Goal: Task Accomplishment & Management: Manage account settings

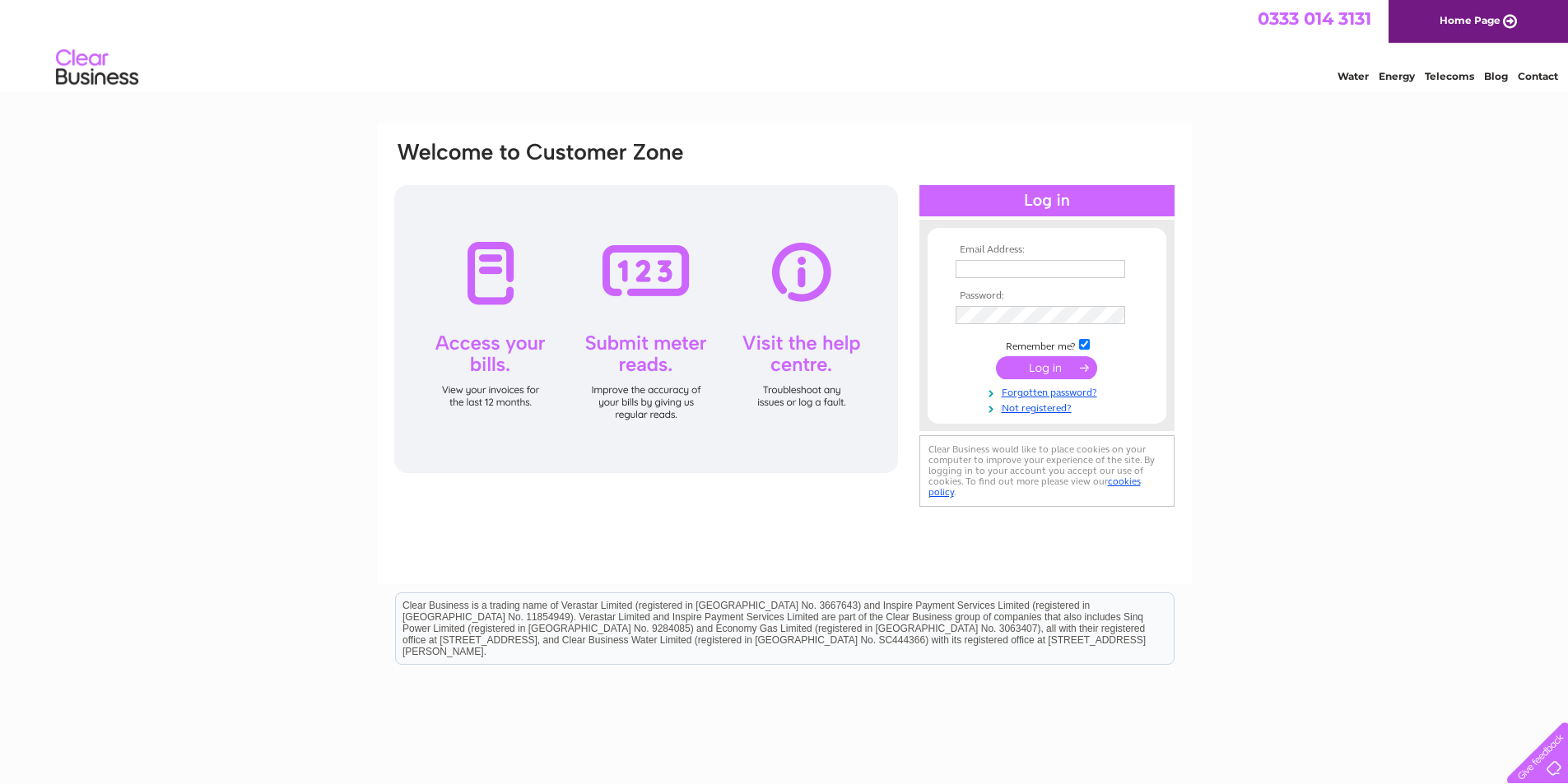
click at [1014, 269] on input "text" at bounding box center [1041, 269] width 170 height 18
type input "lszarmach@virginmedia.com"
click at [1038, 365] on input "submit" at bounding box center [1046, 368] width 101 height 23
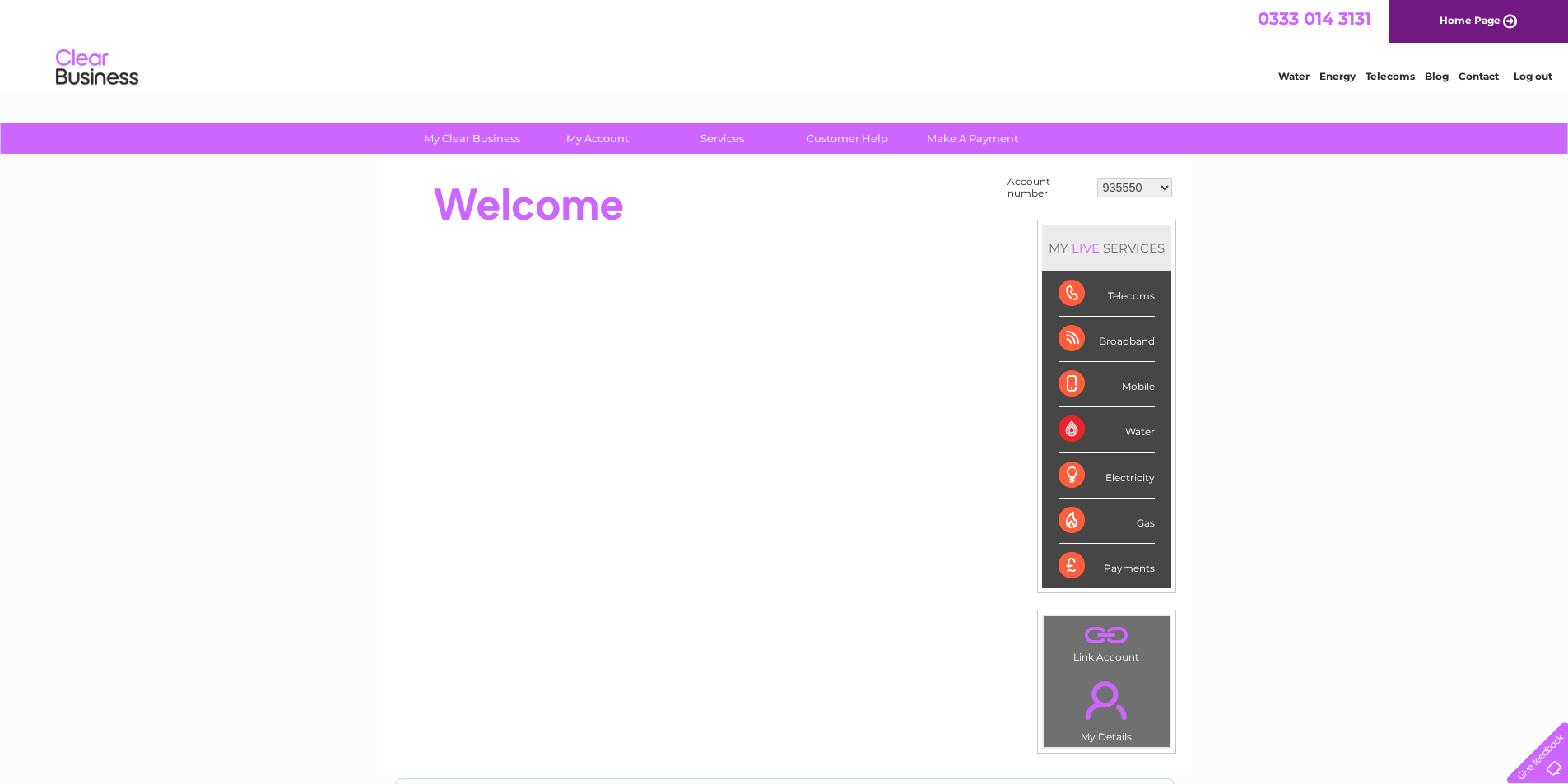
click at [1168, 188] on select "935550 935774 30283880 30283881 30291628 30292754" at bounding box center [1134, 188] width 75 height 19
select select "935774"
click at [1097, 178] on select "935550 935774 30283880 30283881 30291628 30292754" at bounding box center [1134, 188] width 75 height 19
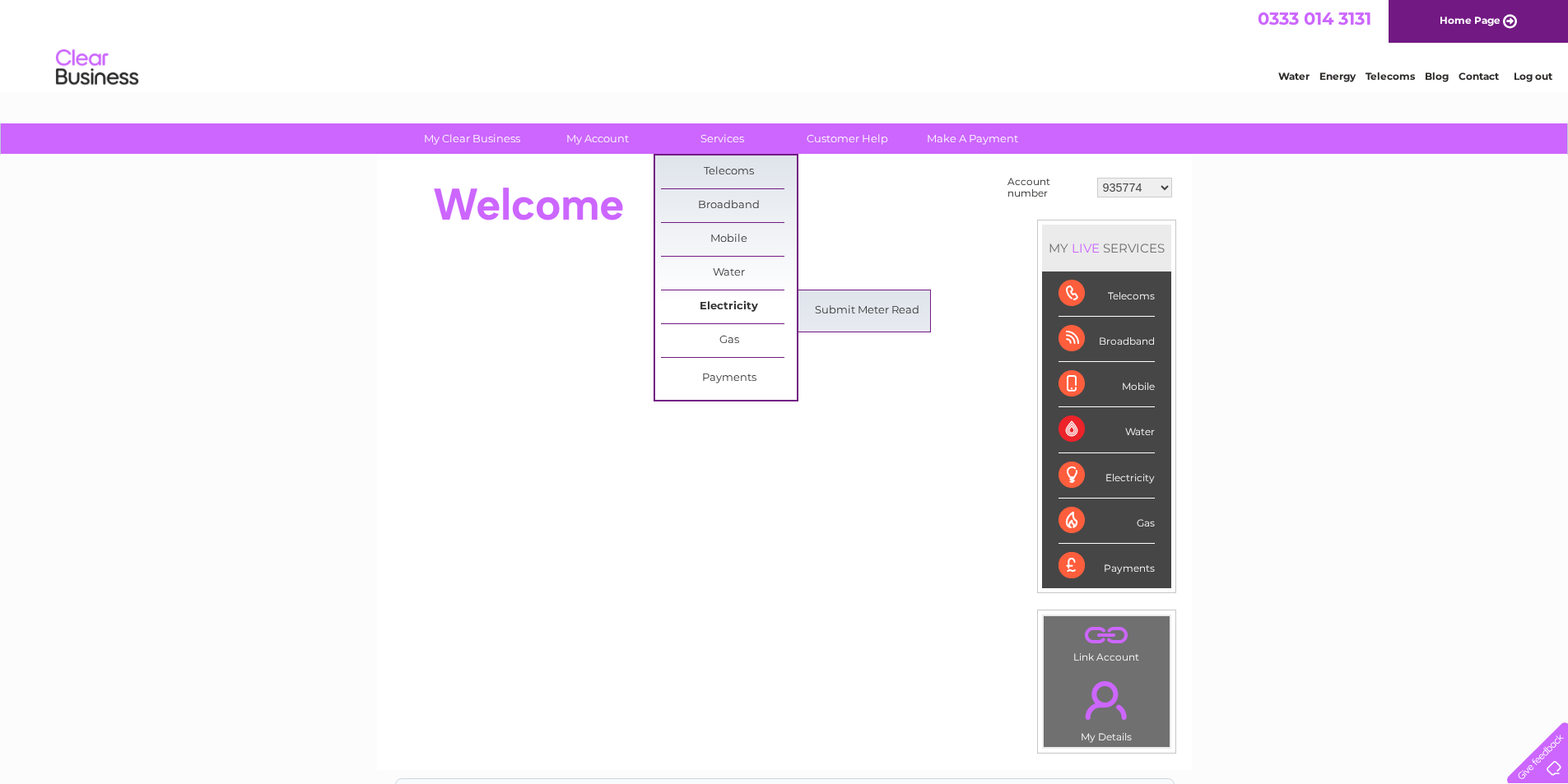
click at [776, 306] on link "Electricity" at bounding box center [728, 306] width 135 height 33
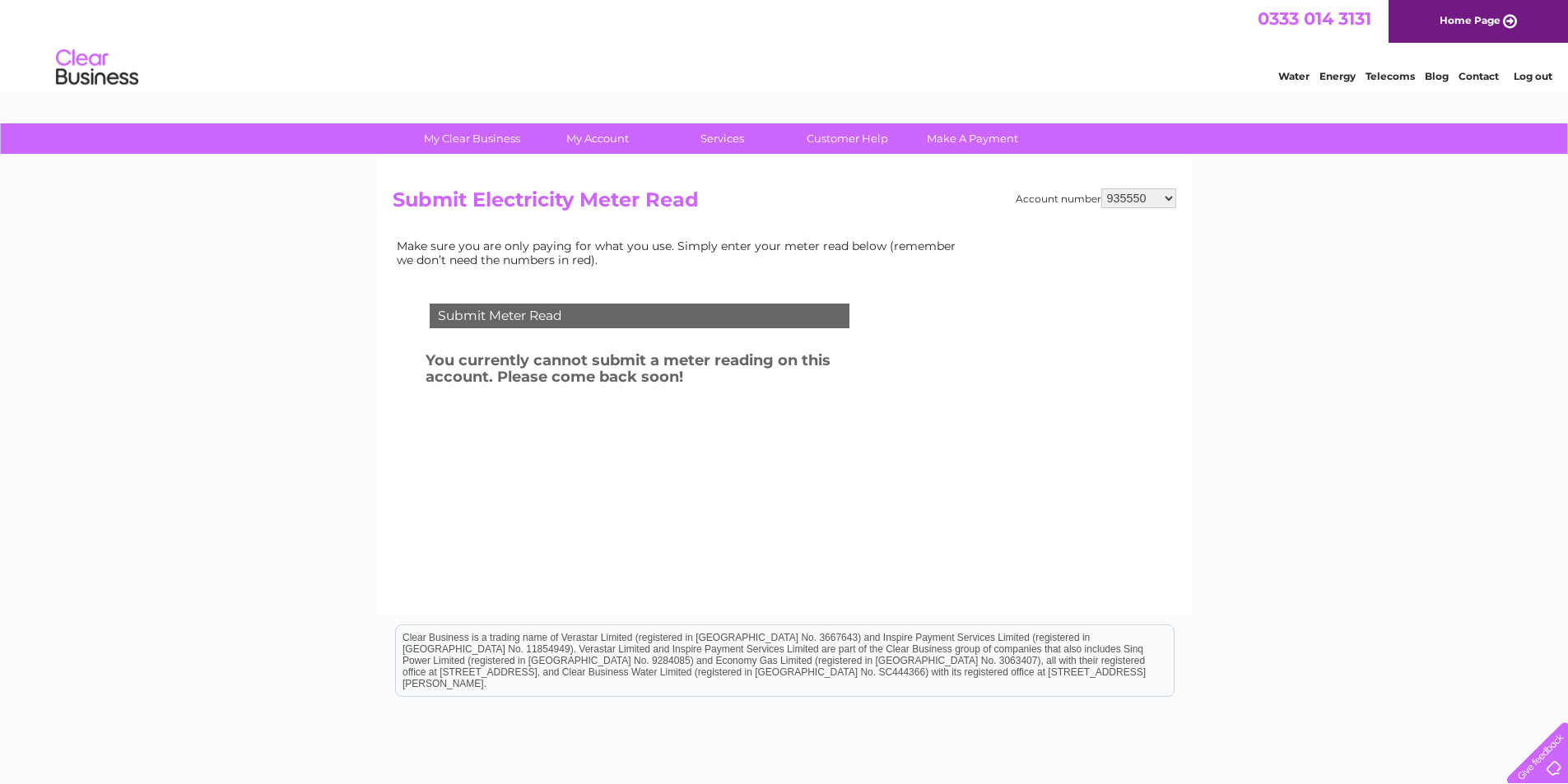
click at [1172, 196] on select "935550 935774 30283880 30283881 30291628 30292754" at bounding box center [1138, 198] width 75 height 19
select select "935774"
click at [1101, 188] on select "935550 935774 30283880 30283881 30291628 30292754" at bounding box center [1138, 198] width 75 height 19
click at [571, 313] on div "Submit Meter Read" at bounding box center [639, 316] width 419 height 25
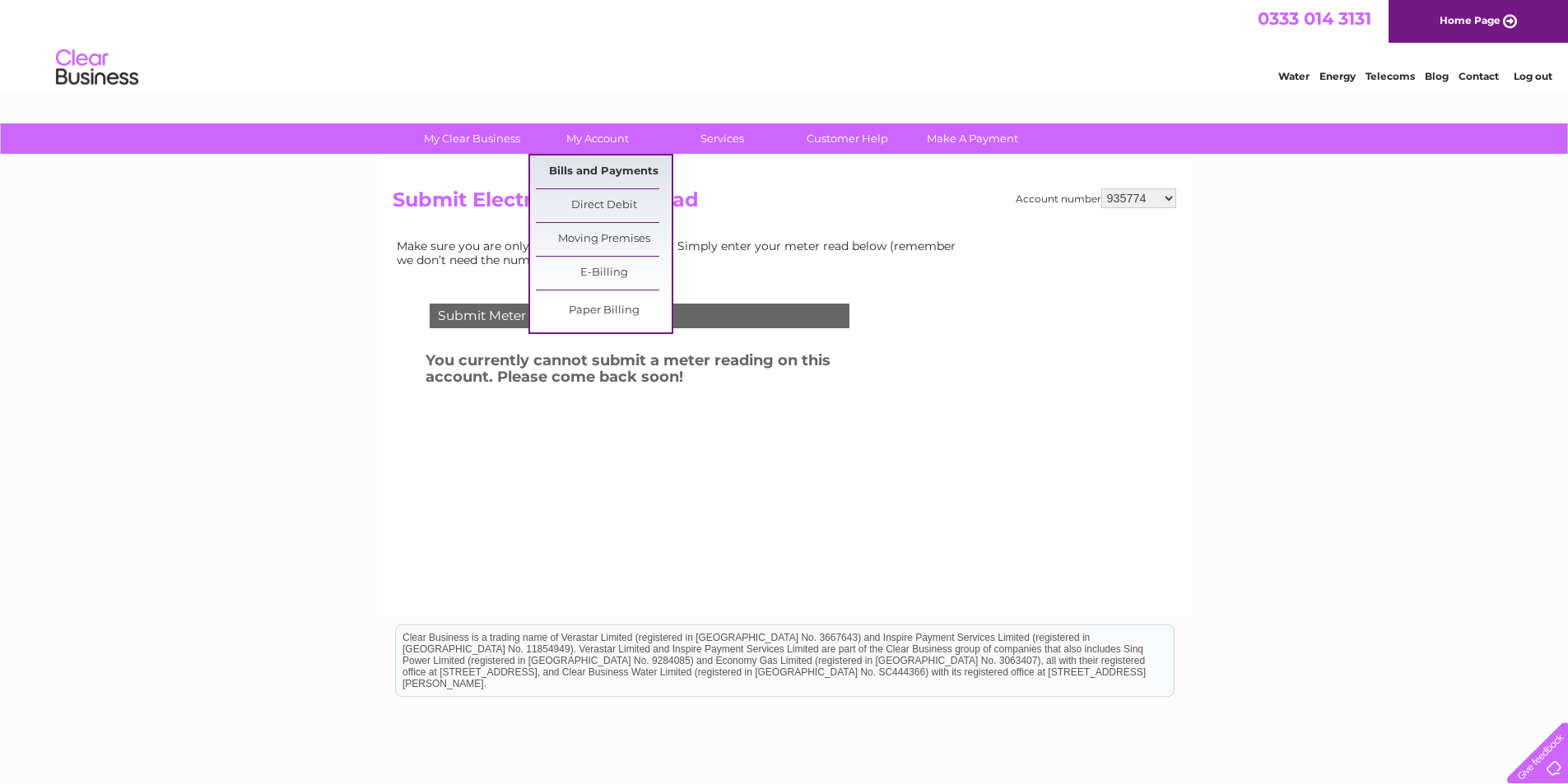
click at [596, 168] on link "Bills and Payments" at bounding box center [603, 172] width 135 height 33
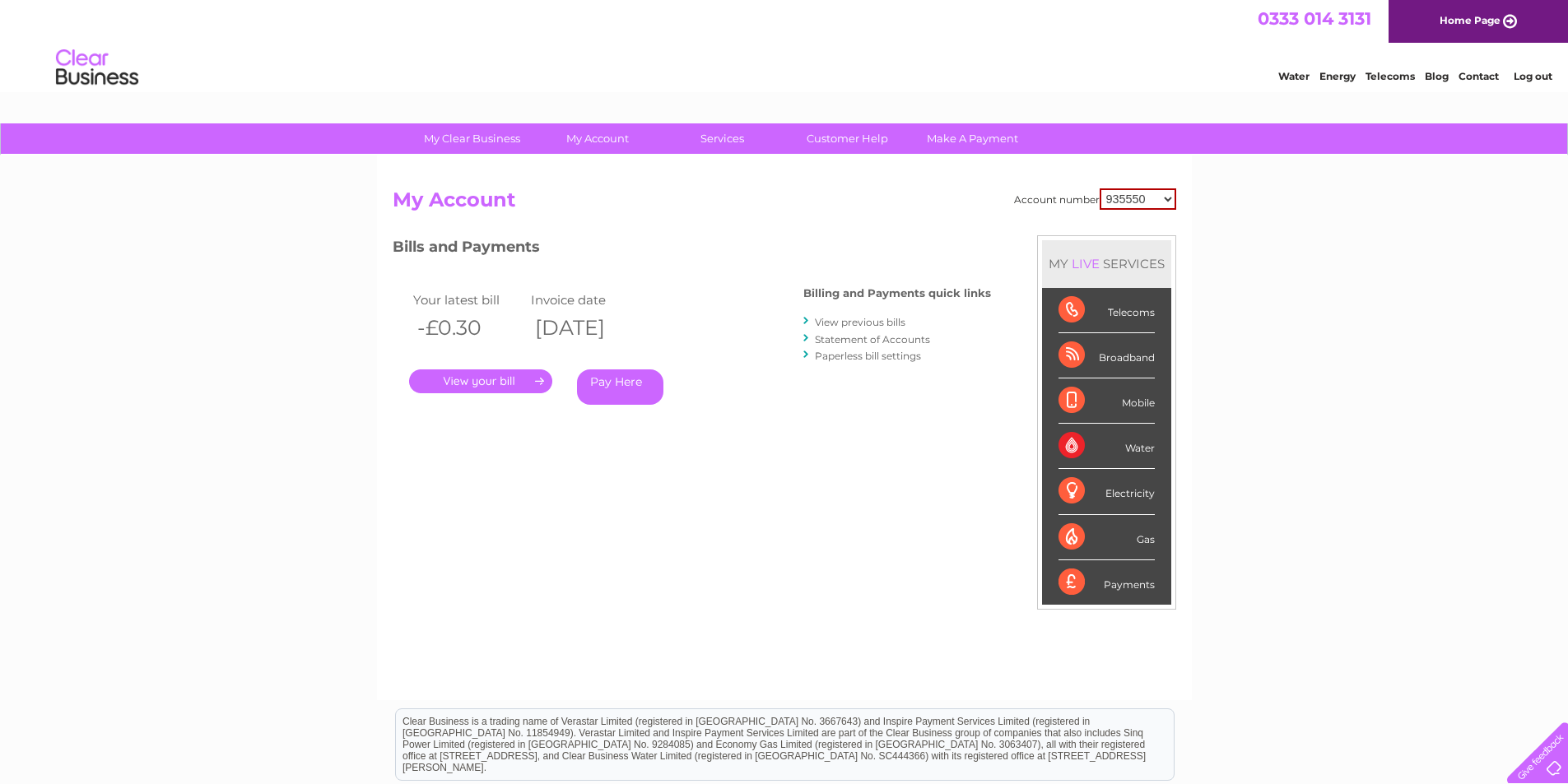
click at [479, 382] on link "." at bounding box center [480, 381] width 143 height 24
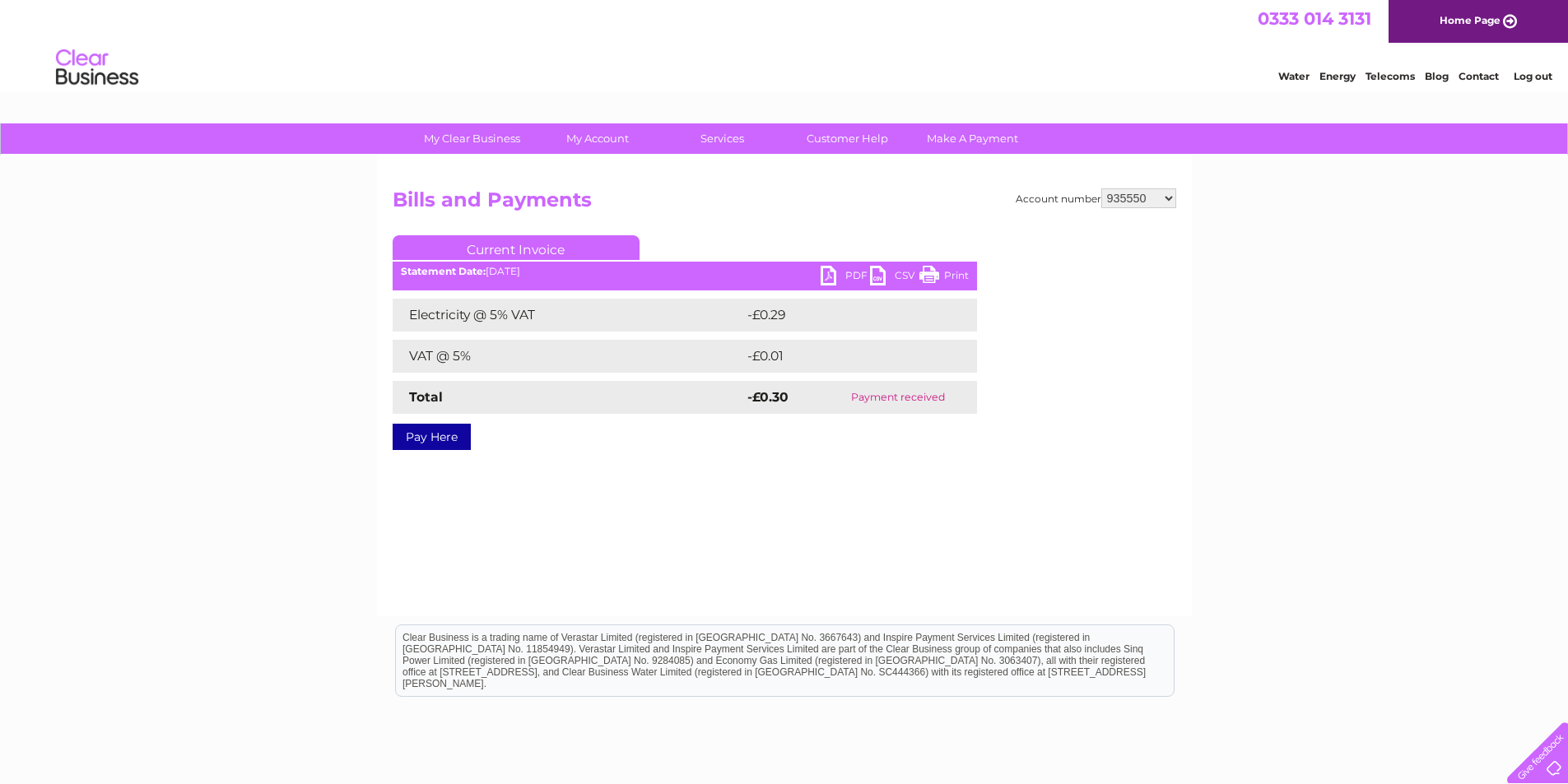
click at [843, 274] on link "PDF" at bounding box center [845, 277] width 50 height 24
click at [1165, 202] on select "935550 935774 30283880 30283881 30291628 30292754" at bounding box center [1138, 198] width 75 height 19
click at [1136, 200] on select "935550 935774 30283880 30283881 30291628 30292754" at bounding box center [1138, 198] width 75 height 19
click at [1168, 201] on select "935550 935774 30283880 30283881 30291628 30292754" at bounding box center [1138, 198] width 75 height 19
click at [846, 273] on link "PDF" at bounding box center [845, 277] width 50 height 24
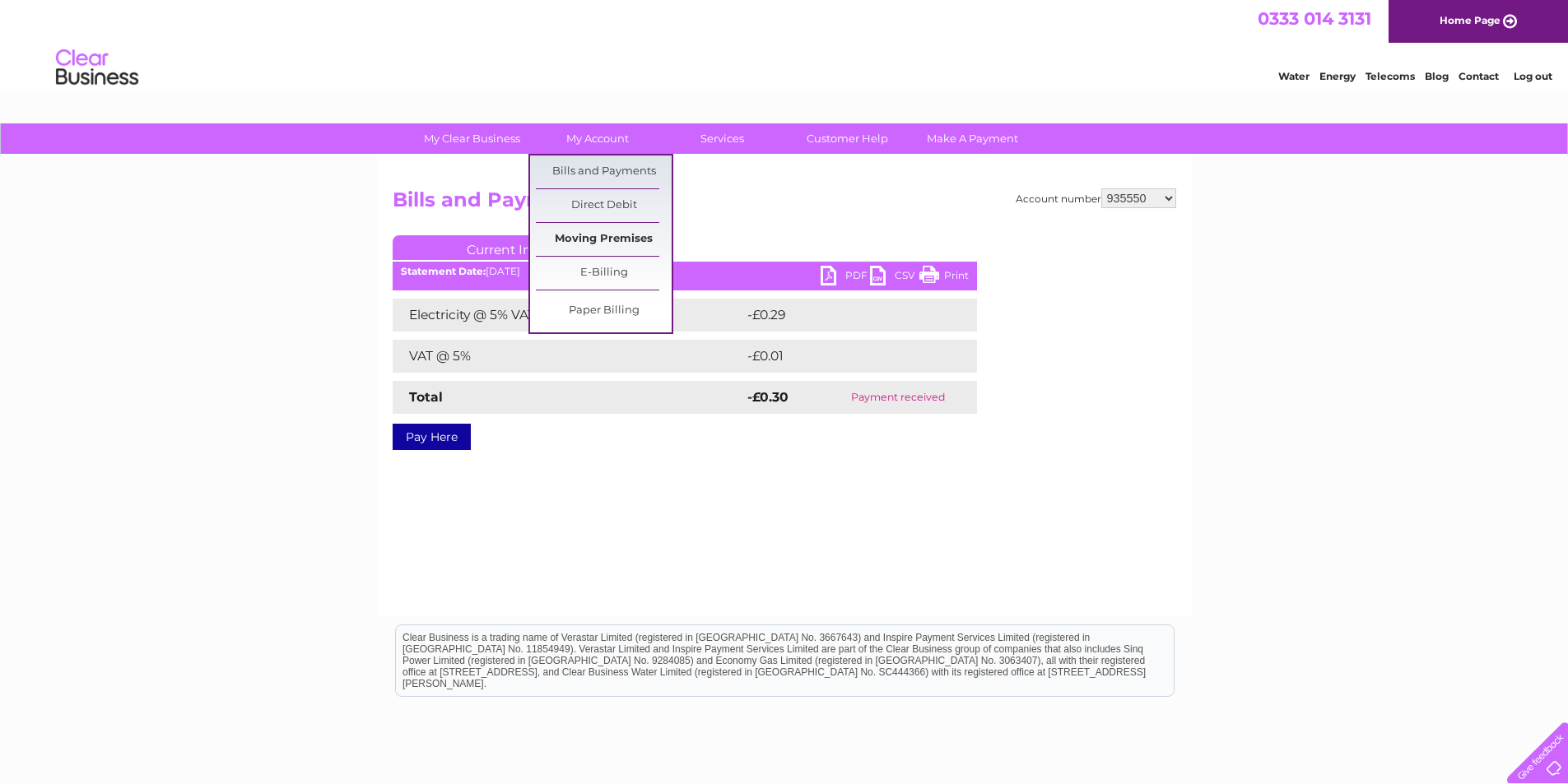
click at [582, 239] on link "Moving Premises" at bounding box center [603, 239] width 135 height 33
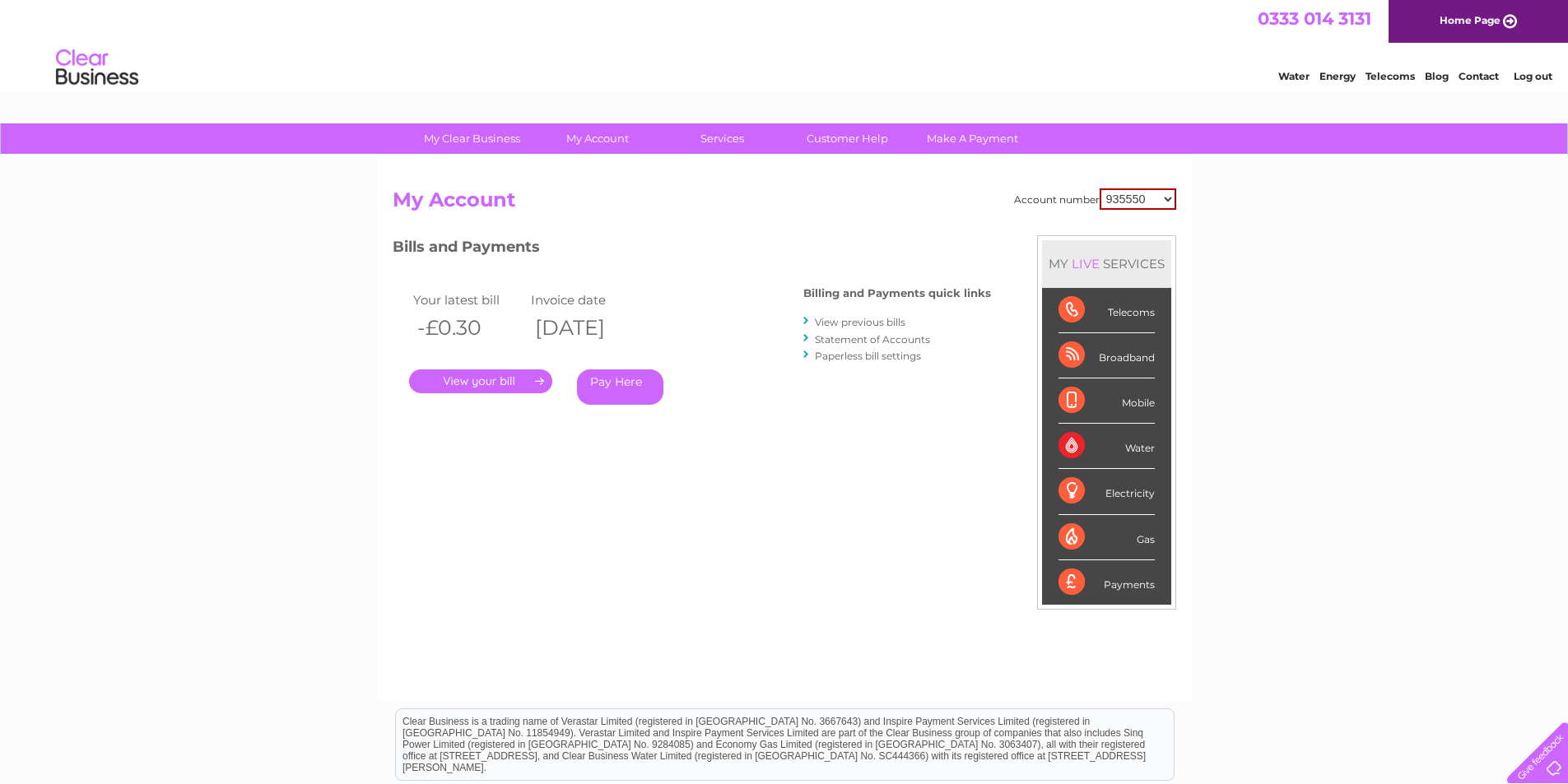
click at [1533, 73] on link "Log out" at bounding box center [1533, 76] width 39 height 12
